Goal: Transaction & Acquisition: Book appointment/travel/reservation

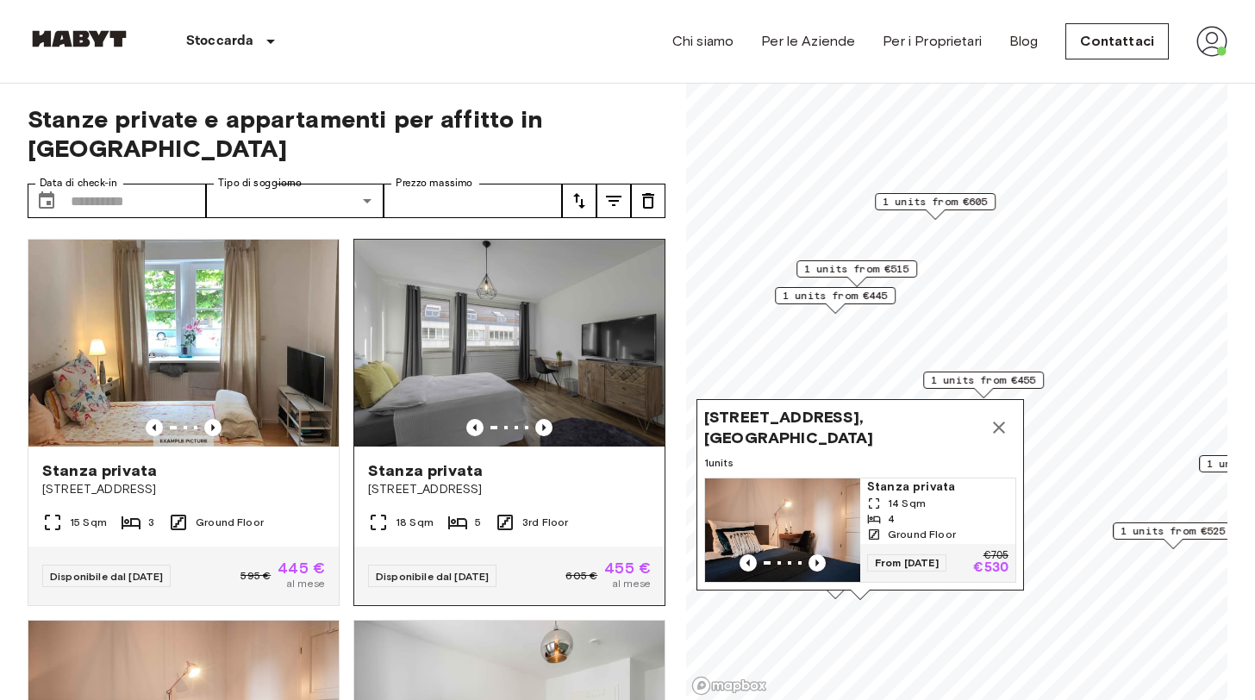
click at [509, 339] on img at bounding box center [509, 343] width 310 height 207
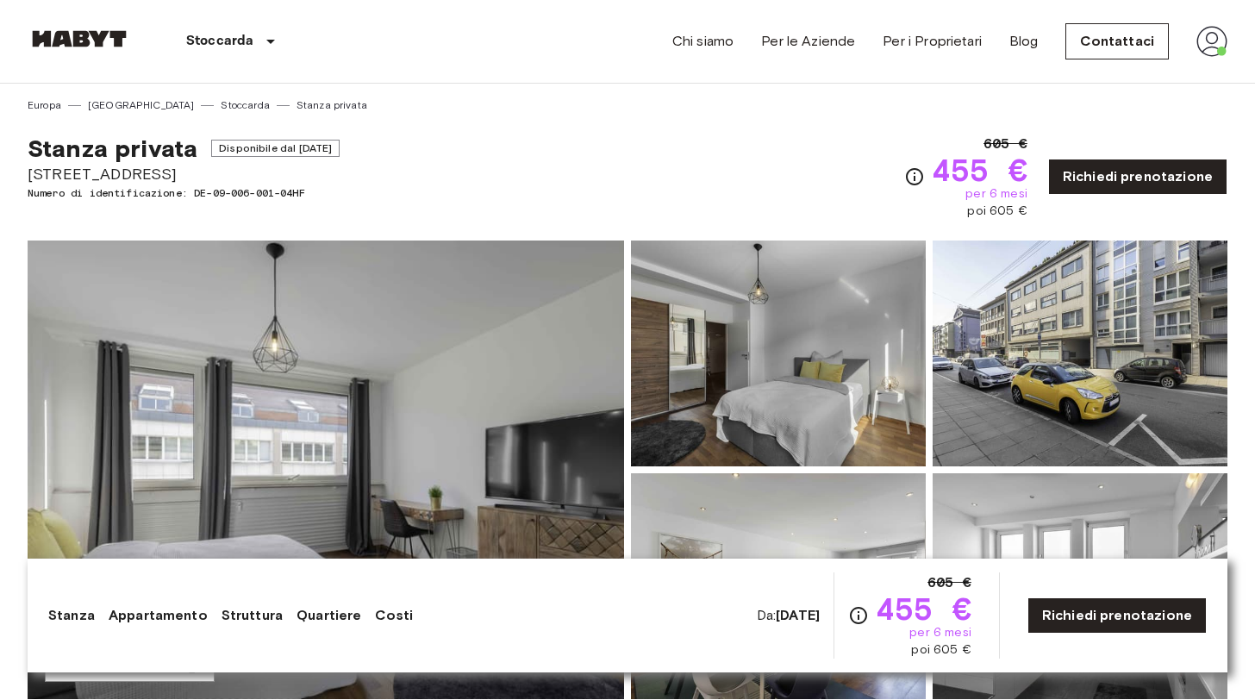
click at [490, 347] on img at bounding box center [326, 470] width 597 height 459
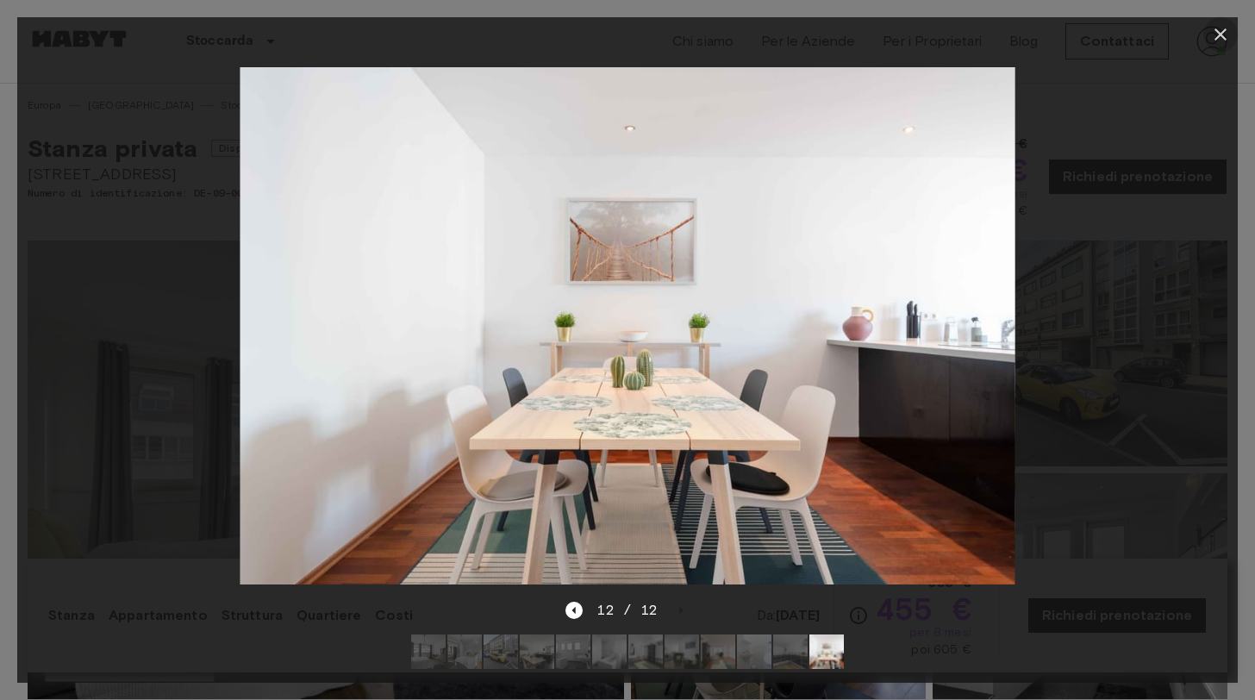
click at [1221, 38] on icon "button" at bounding box center [1221, 34] width 21 height 21
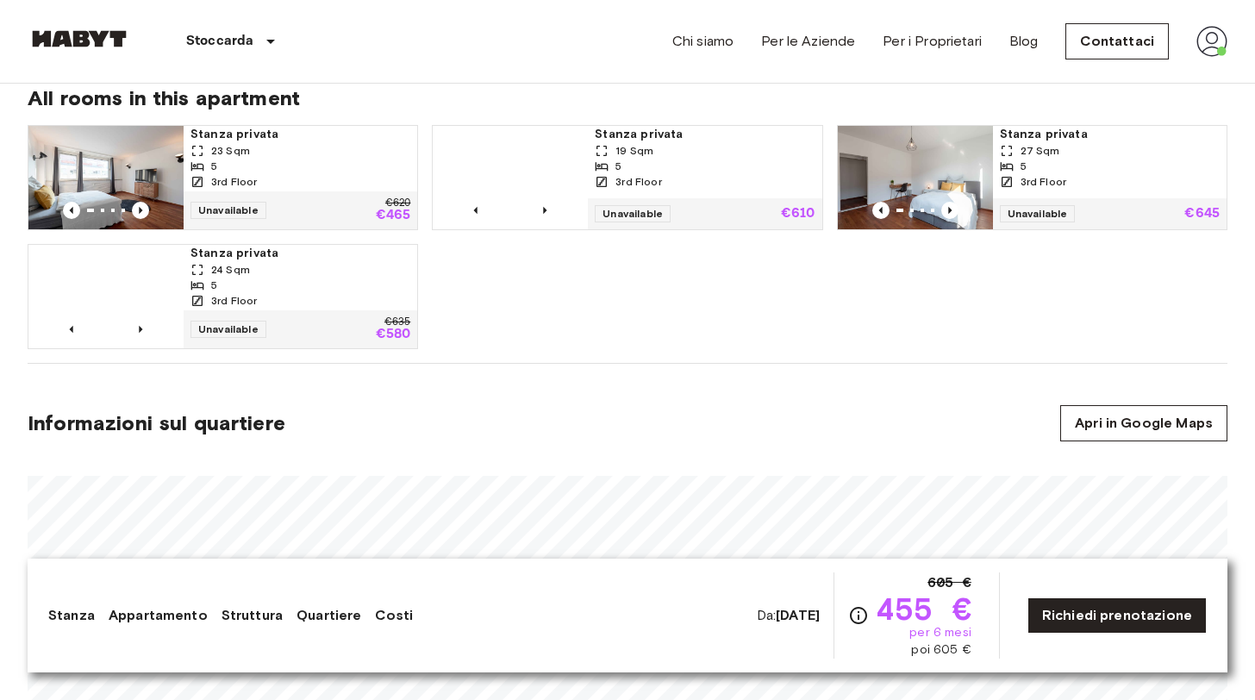
scroll to position [900, 0]
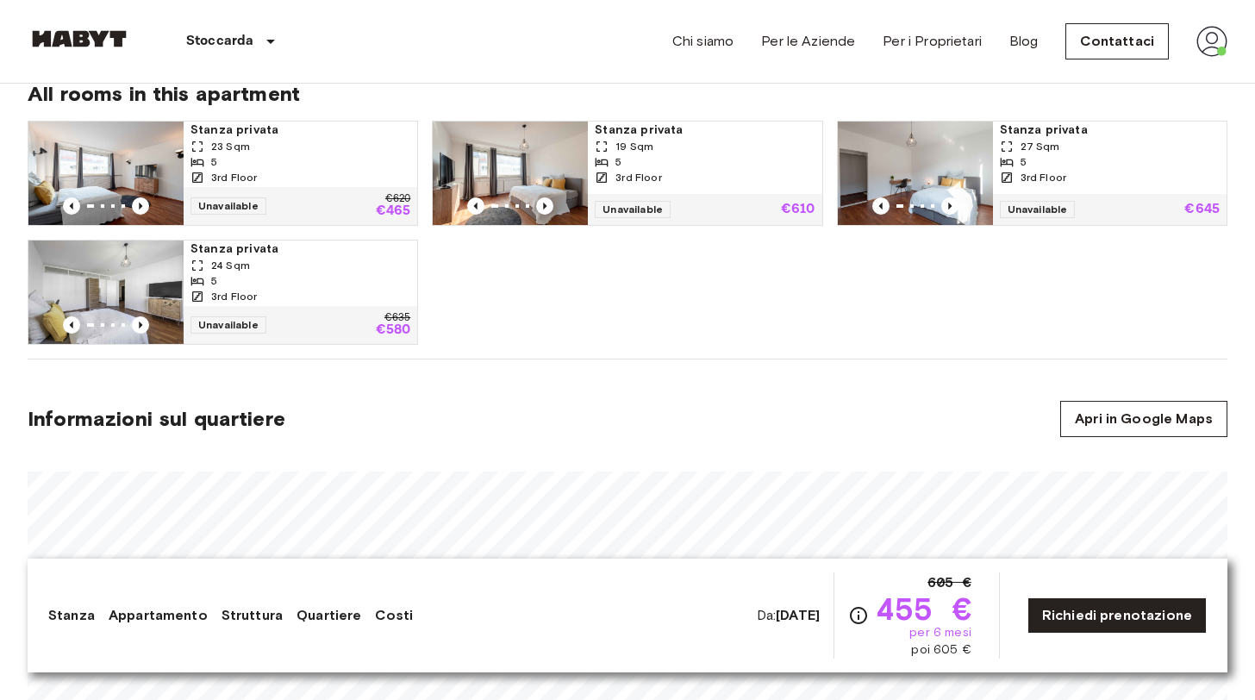
click at [918, 612] on span "455 €" at bounding box center [924, 608] width 96 height 31
click at [849, 617] on icon "Verifica i dettagli delle spese nella sezione 'Riassunto dei Costi'. Si prega d…" at bounding box center [858, 615] width 21 height 21
click at [911, 618] on span "455 €" at bounding box center [924, 608] width 96 height 31
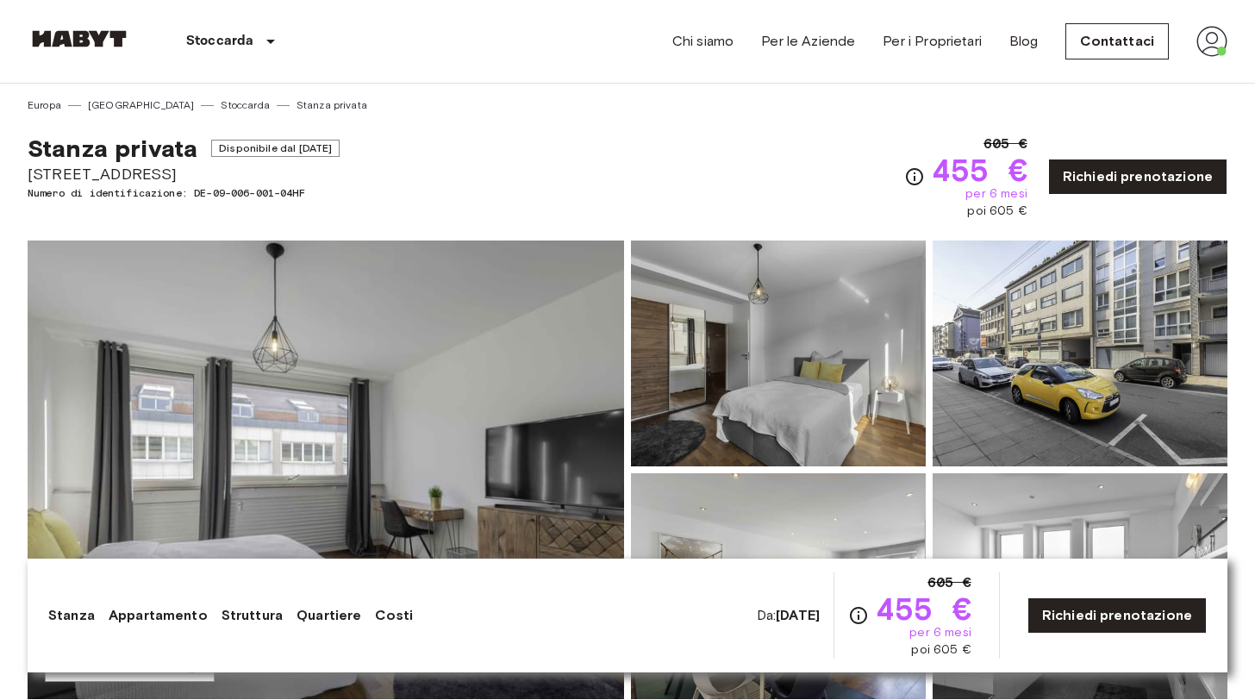
scroll to position [0, 0]
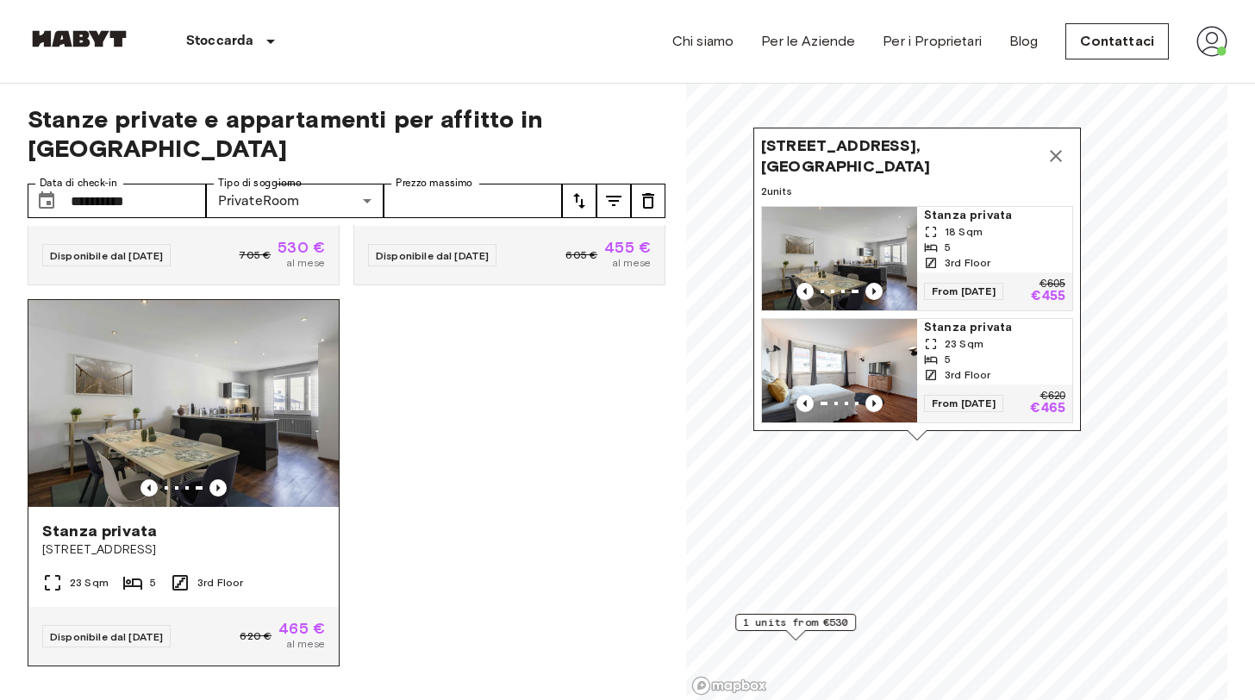
scroll to position [321, 0]
